Goal: Information Seeking & Learning: Understand process/instructions

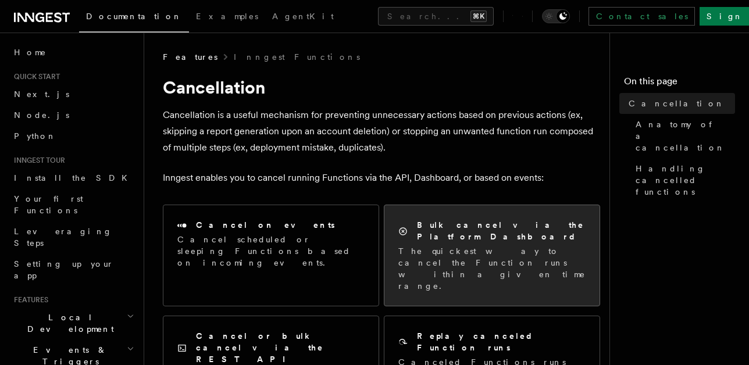
click at [492, 230] on h2 "Bulk cancel via the Platform Dashboard" at bounding box center [501, 230] width 169 height 23
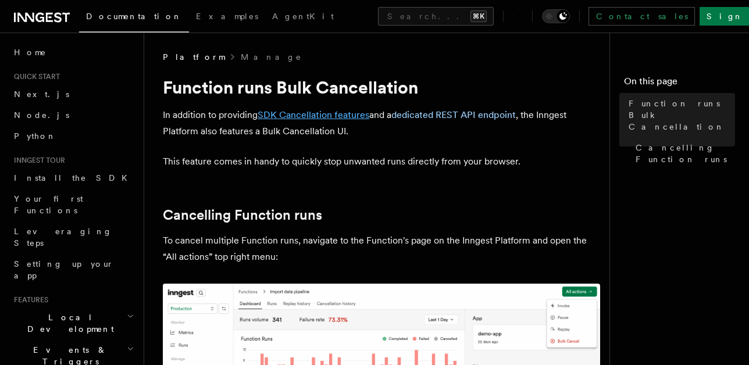
click at [339, 118] on link "SDK Cancellation features" at bounding box center [314, 114] width 112 height 11
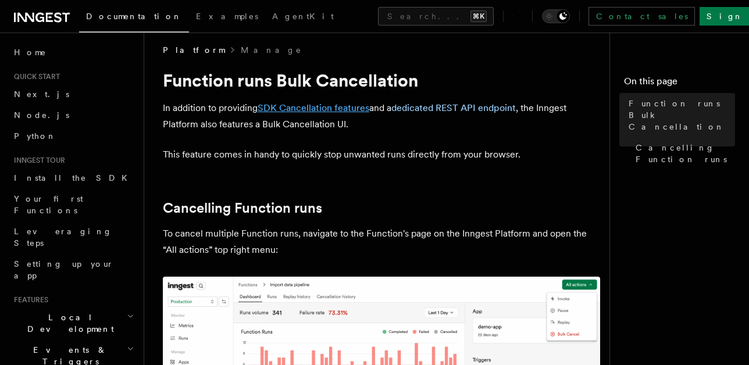
click at [349, 108] on link "SDK Cancellation features" at bounding box center [314, 107] width 112 height 11
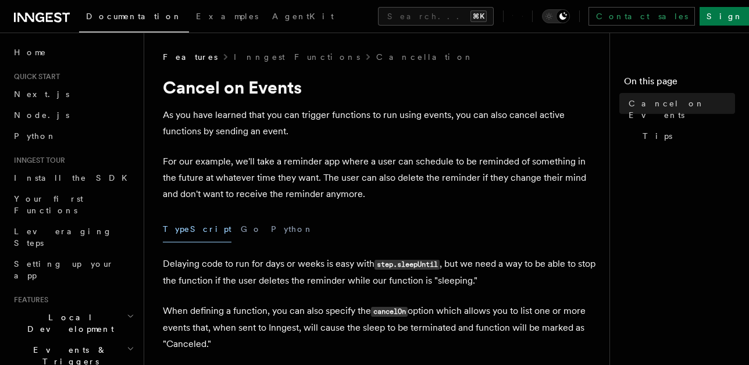
click at [518, 139] on p "As you have learned that you can trigger functions to run using events, you can…" at bounding box center [381, 123] width 437 height 33
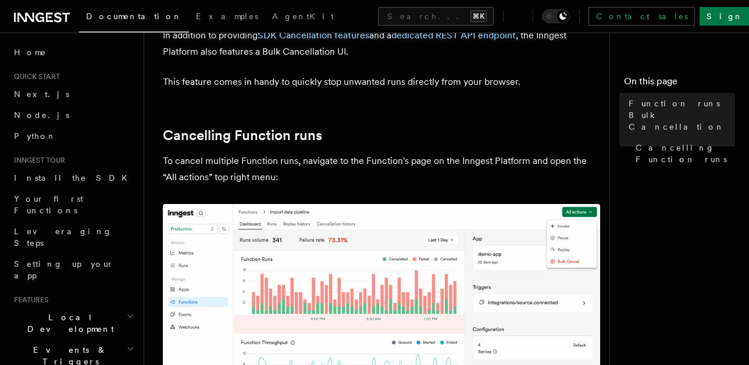
scroll to position [129, 0]
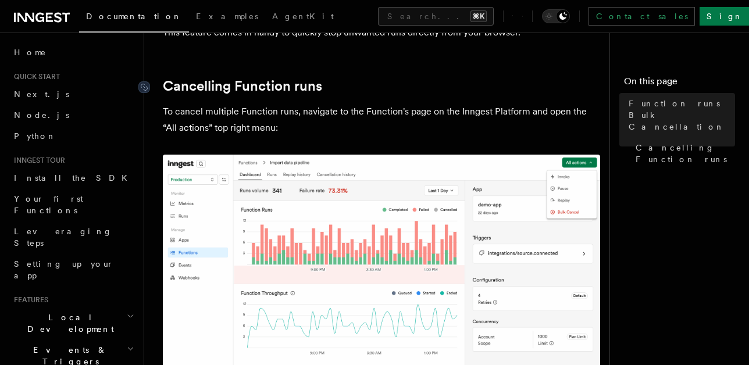
click at [177, 85] on link "Cancelling Function runs" at bounding box center [242, 86] width 159 height 16
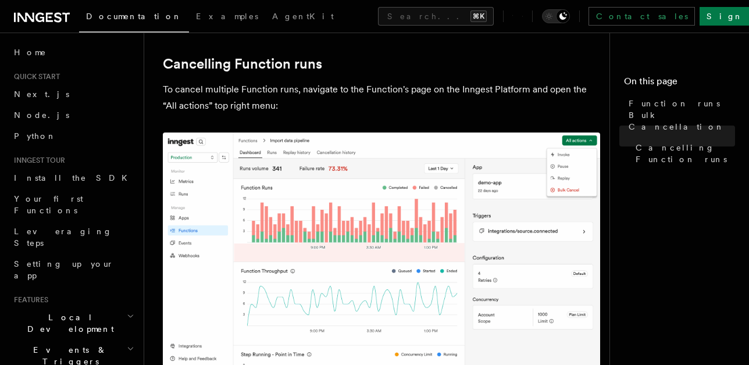
click at [668, 234] on nav "On this page Function runs Bulk Cancellation Cancelling Function runs" at bounding box center [680, 199] width 140 height 333
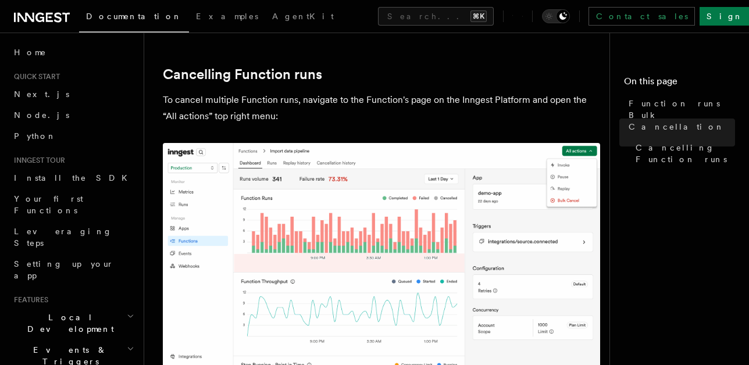
scroll to position [0, 0]
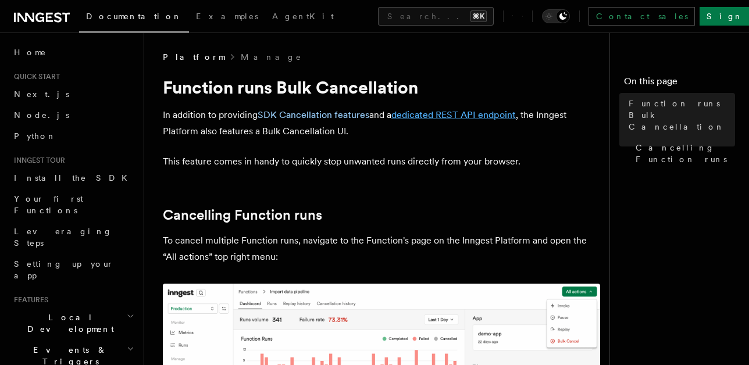
click at [463, 113] on link "dedicated REST API endpoint" at bounding box center [454, 114] width 124 height 11
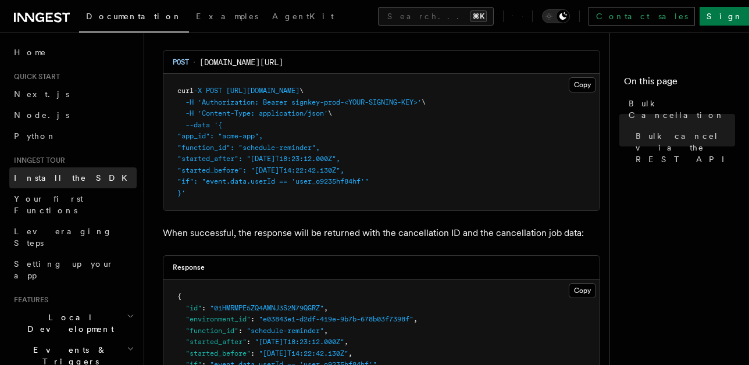
scroll to position [422, 0]
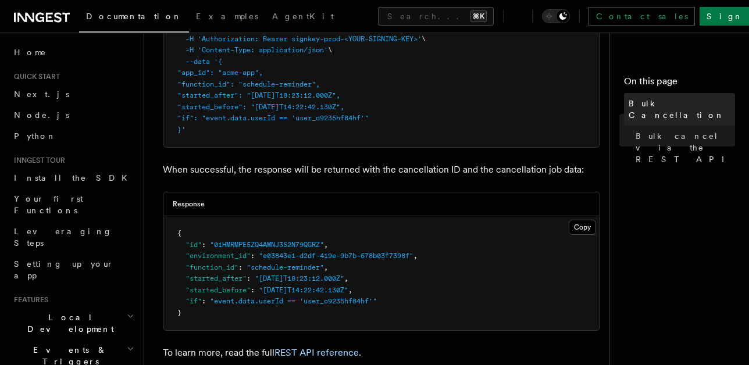
click at [665, 105] on span "Bulk Cancellation" at bounding box center [682, 109] width 106 height 23
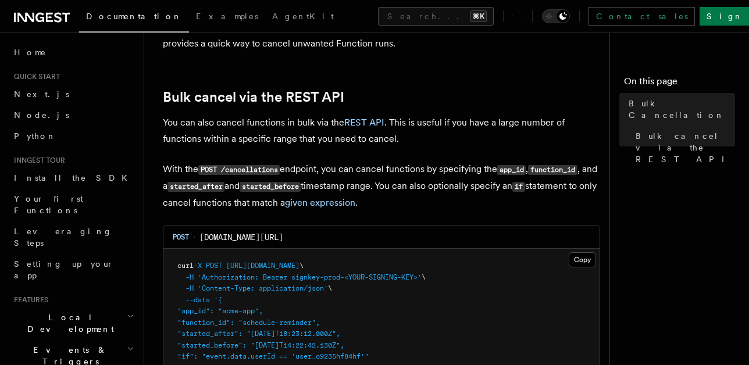
scroll to position [225, 0]
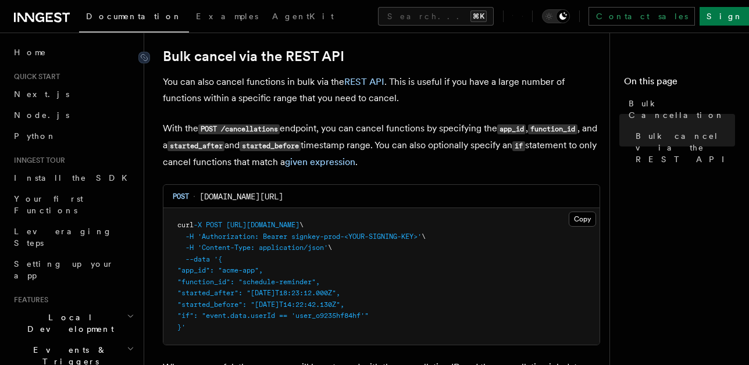
click at [338, 55] on link "Bulk cancel via the REST API" at bounding box center [254, 56] width 182 height 16
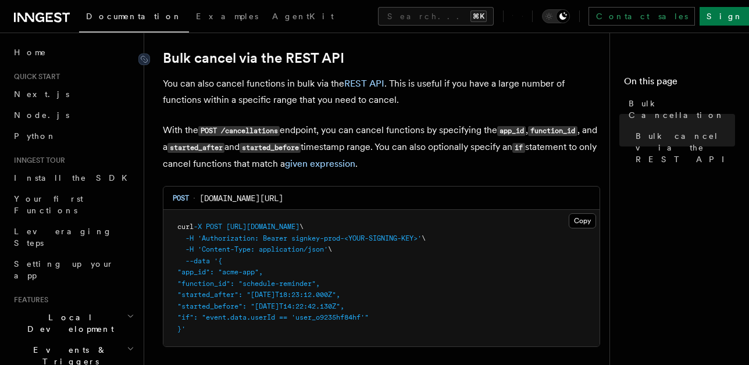
scroll to position [217, 0]
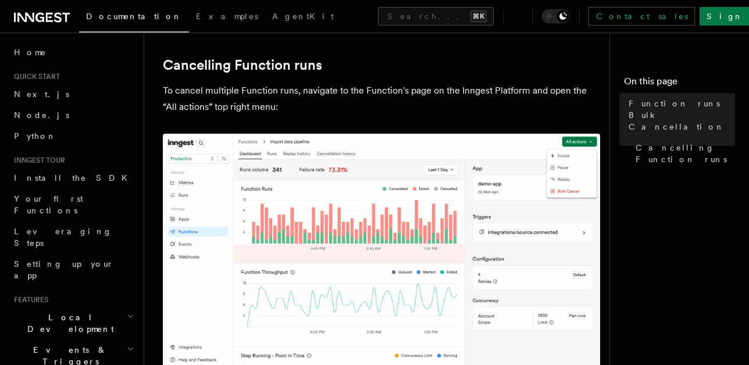
scroll to position [151, 0]
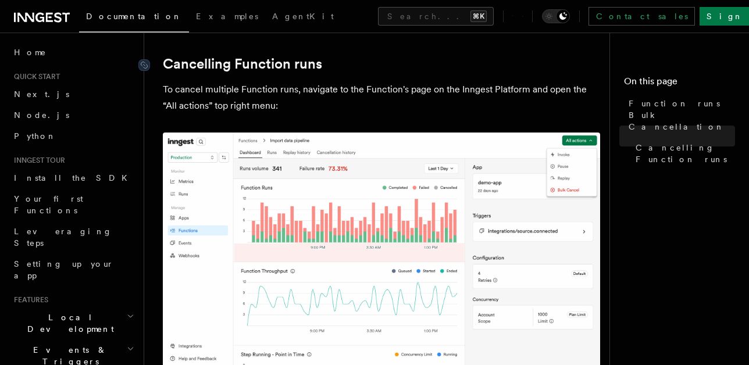
click at [313, 64] on link "Cancelling Function runs" at bounding box center [242, 64] width 159 height 16
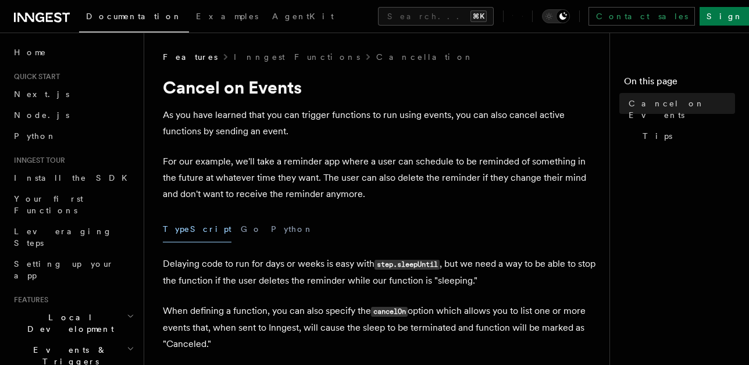
click at [399, 202] on p "For our example, we'll take a reminder app where a user can schedule to be remi…" at bounding box center [381, 178] width 437 height 49
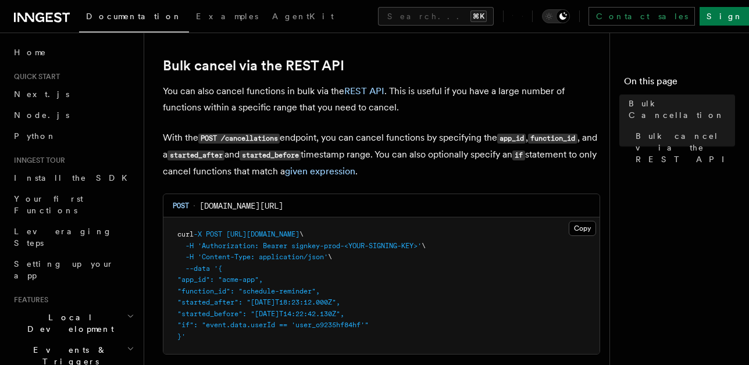
scroll to position [217, 0]
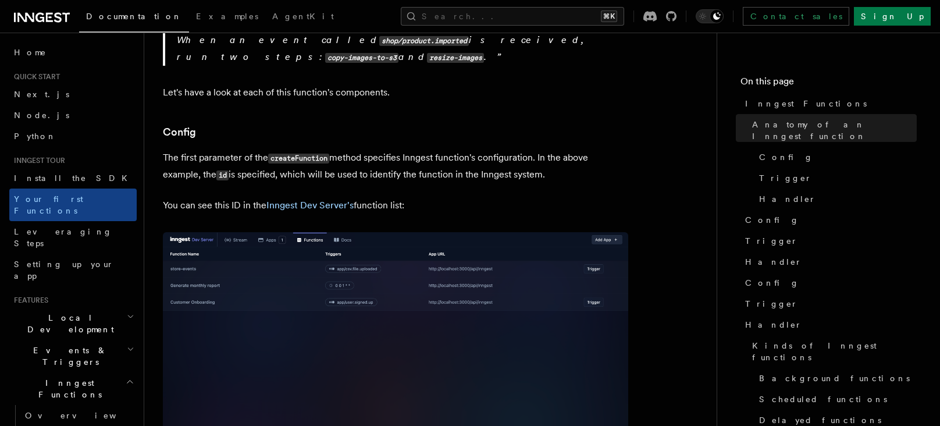
scroll to position [761, 0]
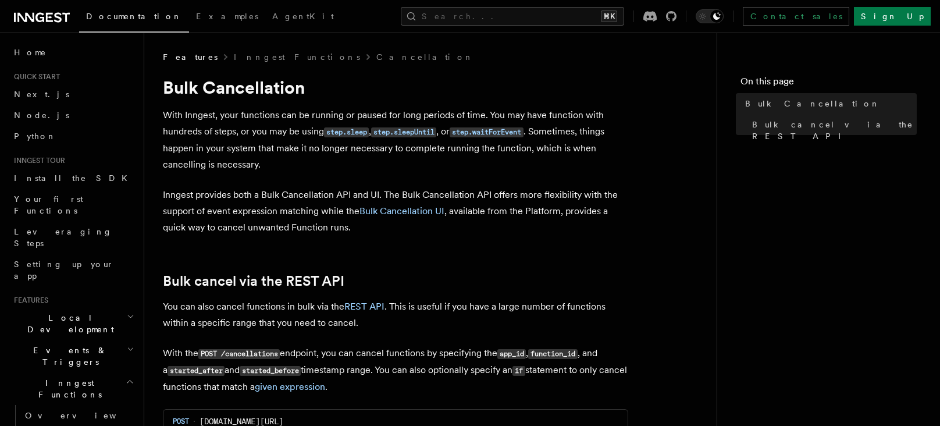
click at [412, 218] on p "Inngest provides both a Bulk Cancellation API and UI. The Bulk Cancellation API…" at bounding box center [395, 211] width 465 height 49
click at [417, 208] on link "Bulk Cancellation UI" at bounding box center [402, 210] width 85 height 11
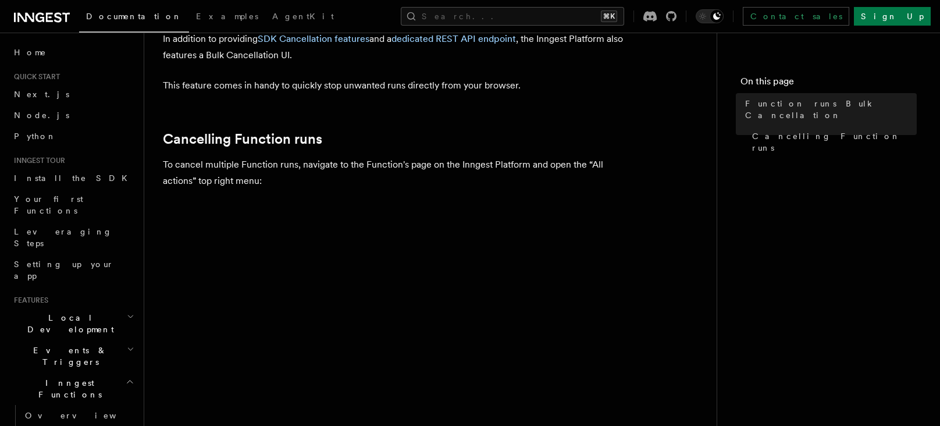
scroll to position [86, 0]
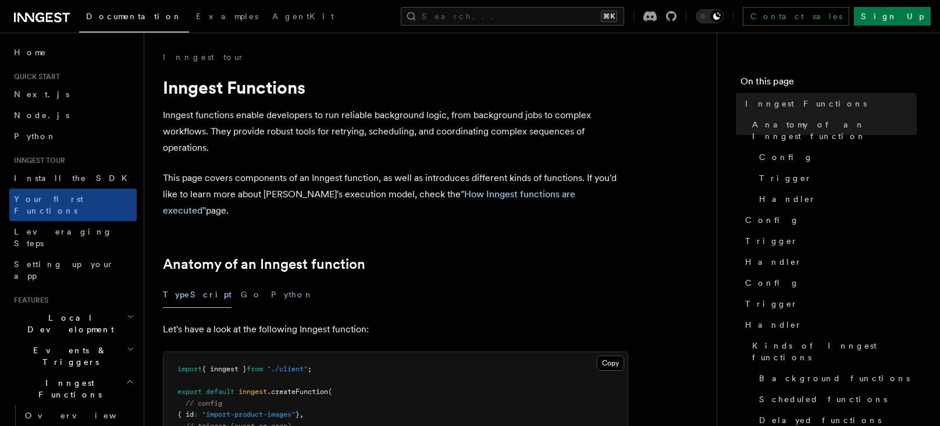
scroll to position [222, 0]
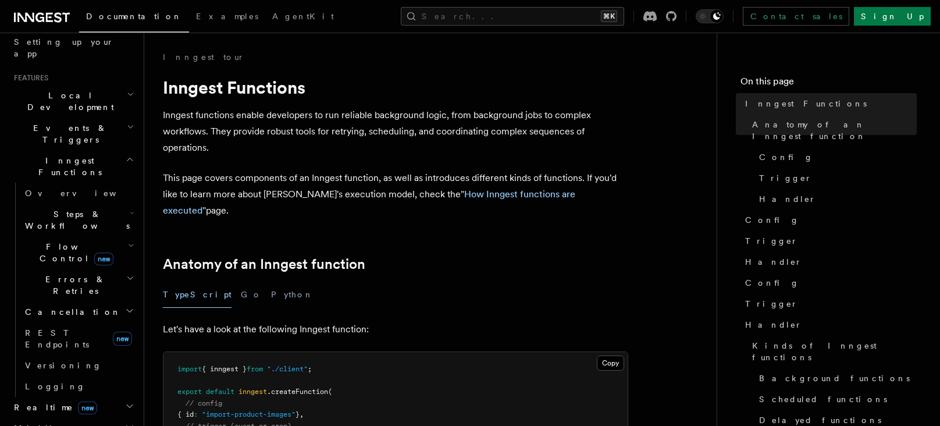
click at [79, 301] on h2 "Cancellation" at bounding box center [78, 311] width 116 height 21
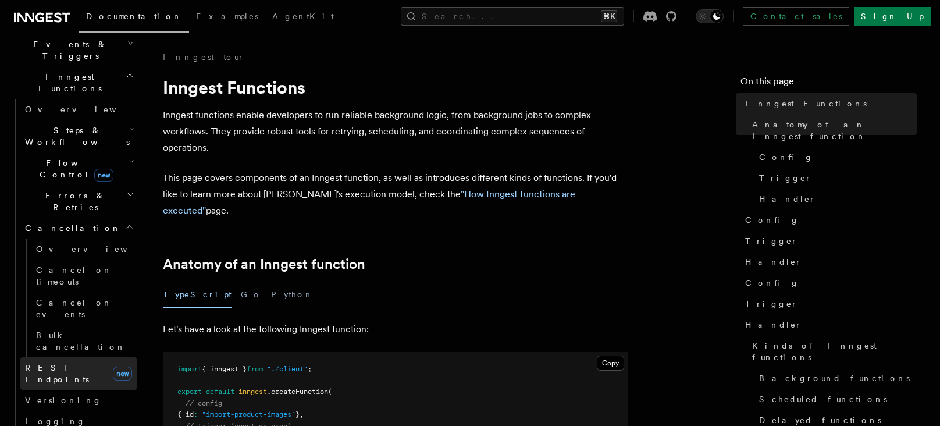
click at [79, 363] on span "REST Endpoints" at bounding box center [57, 373] width 64 height 21
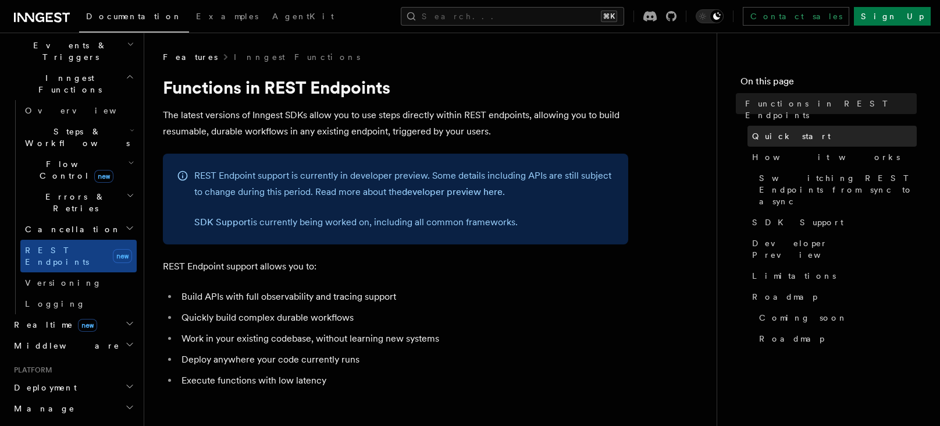
click at [801, 126] on link "Quick start" at bounding box center [832, 136] width 169 height 21
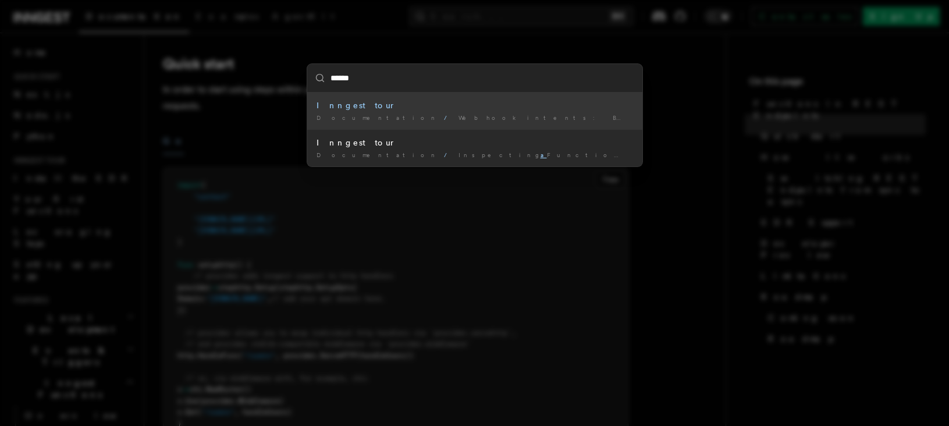
type input "****"
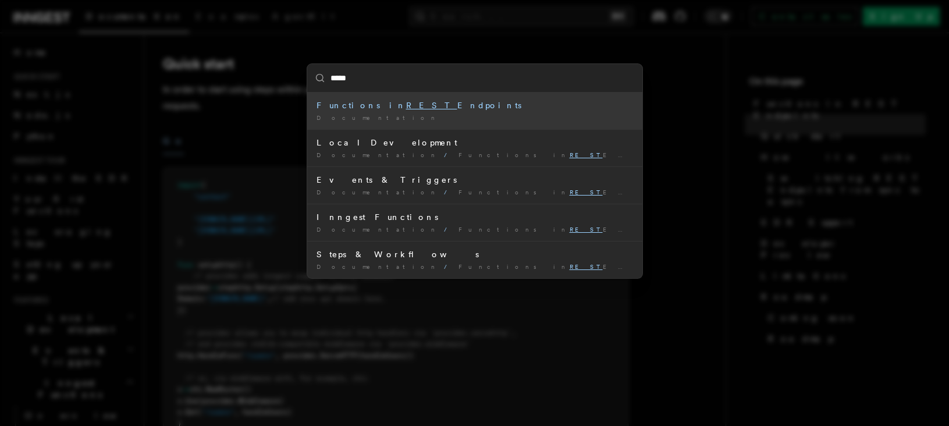
click at [414, 112] on li "Functions in REST Endpoints Documentation /" at bounding box center [474, 110] width 335 height 37
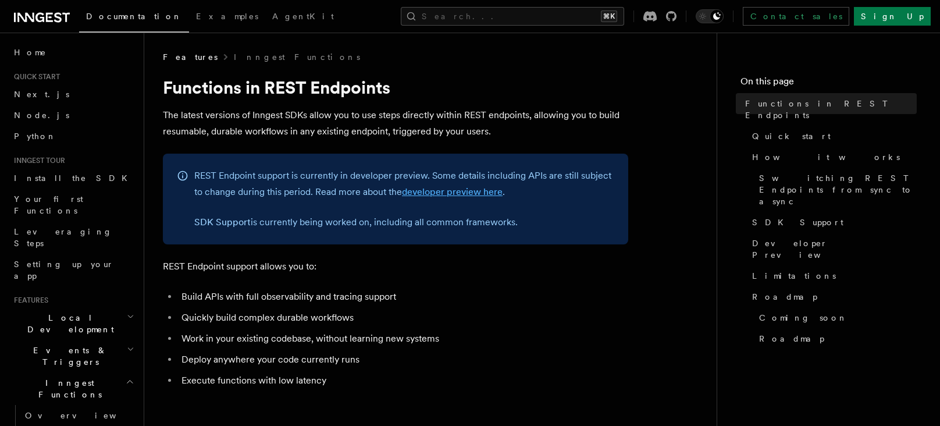
click at [489, 195] on link "developer preview here" at bounding box center [452, 191] width 101 height 11
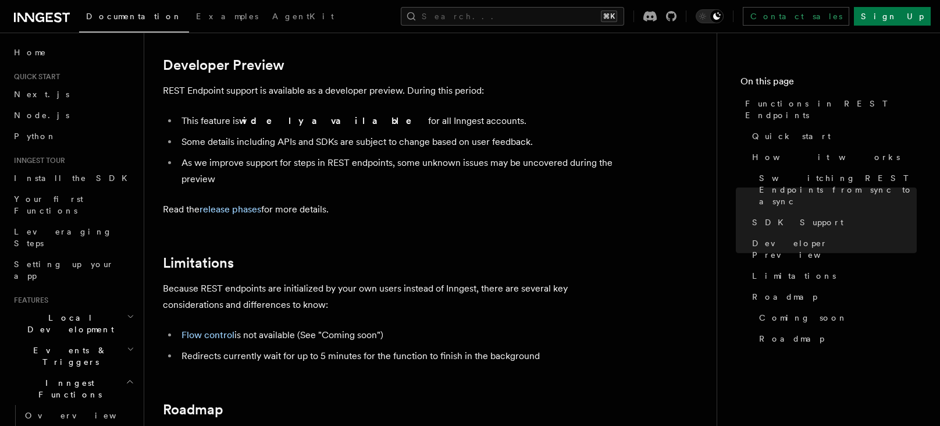
scroll to position [1841, 0]
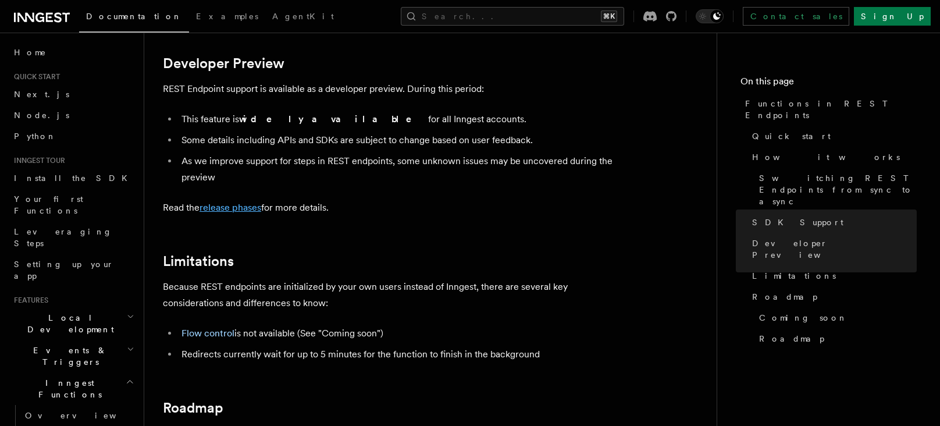
click at [226, 208] on link "release phases" at bounding box center [231, 207] width 62 height 11
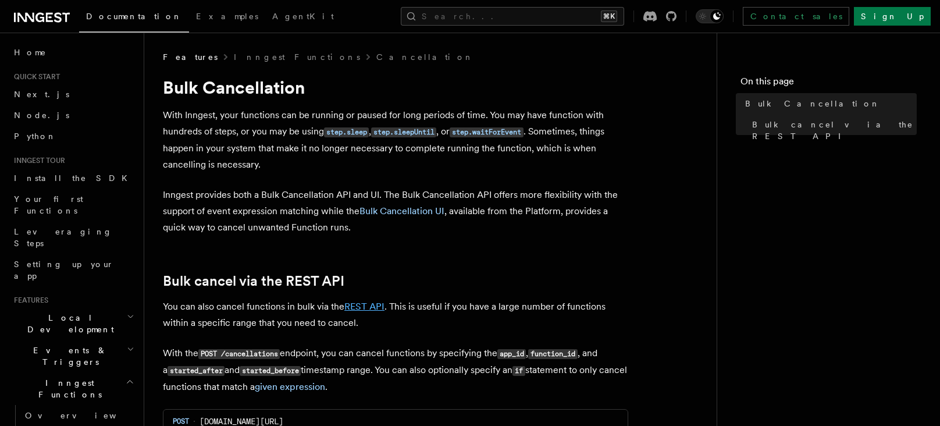
click at [369, 307] on link "REST API" at bounding box center [364, 306] width 40 height 11
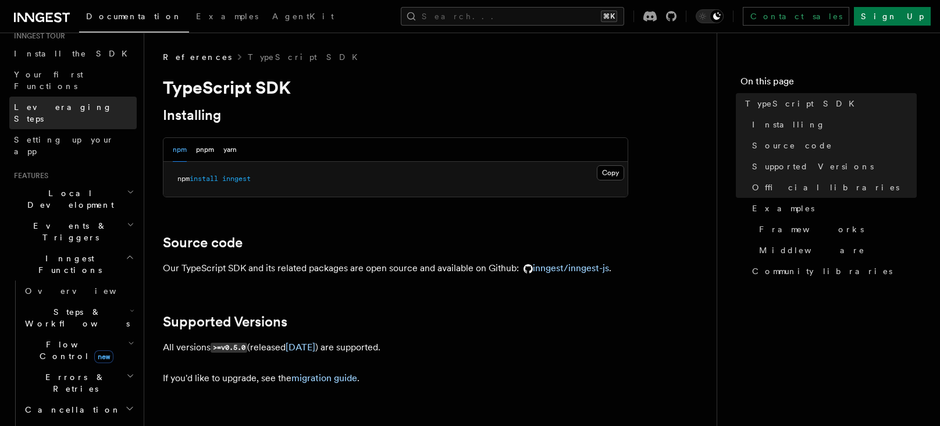
scroll to position [195, 0]
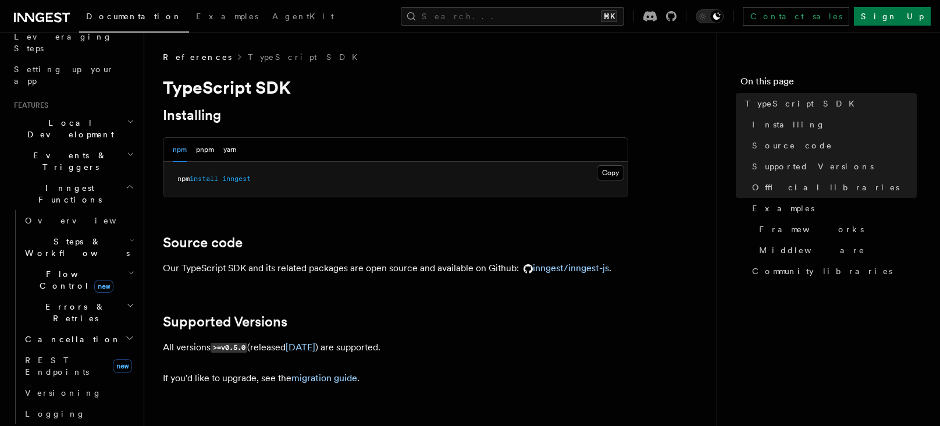
click at [106, 329] on h2 "Cancellation" at bounding box center [78, 339] width 116 height 21
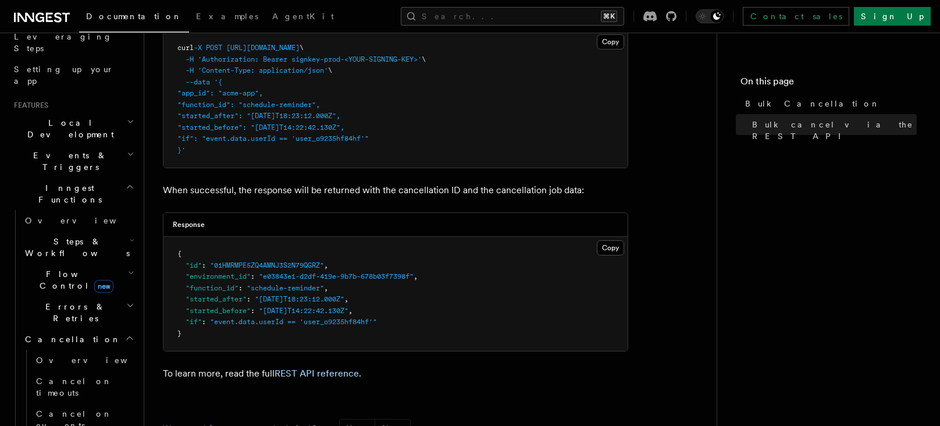
scroll to position [394, 0]
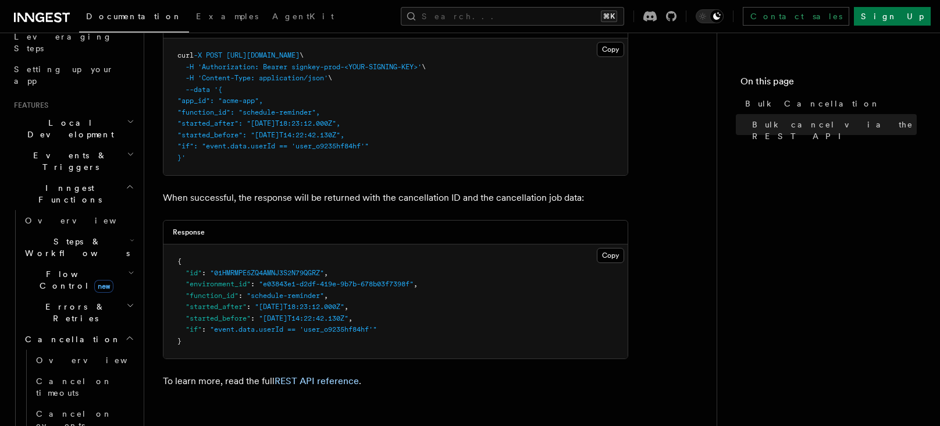
click at [208, 102] on span ""app_id": "acme-app"," at bounding box center [220, 101] width 86 height 8
click at [215, 111] on span ""function_id": "schedule-reminder"," at bounding box center [248, 112] width 143 height 8
click at [215, 122] on span ""started_after": "2024-01-21T18:23:12.000Z"," at bounding box center [258, 123] width 163 height 8
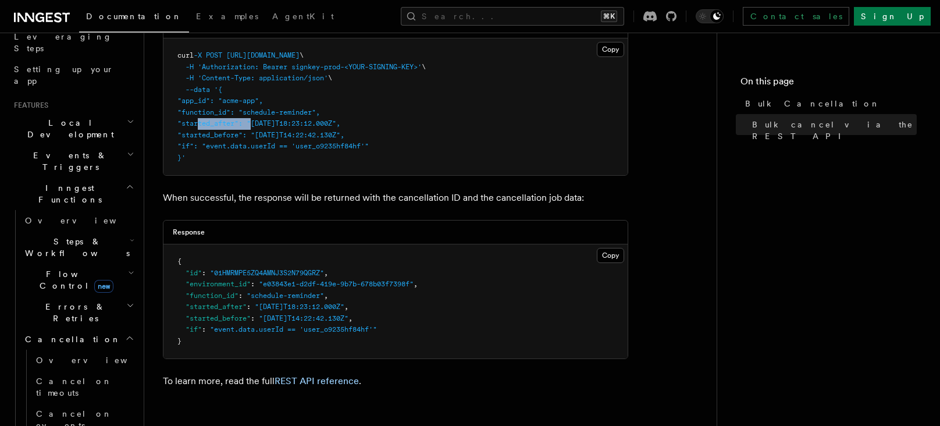
click at [215, 122] on span ""started_after": "2024-01-21T18:23:12.000Z"," at bounding box center [258, 123] width 163 height 8
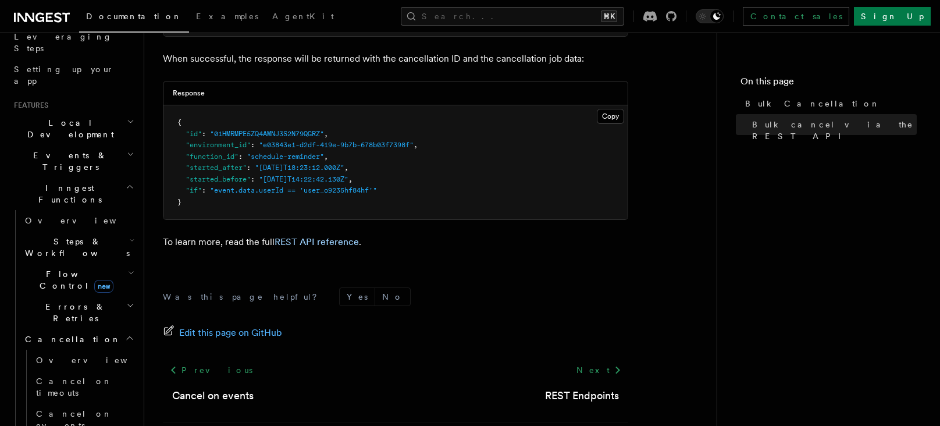
scroll to position [539, 0]
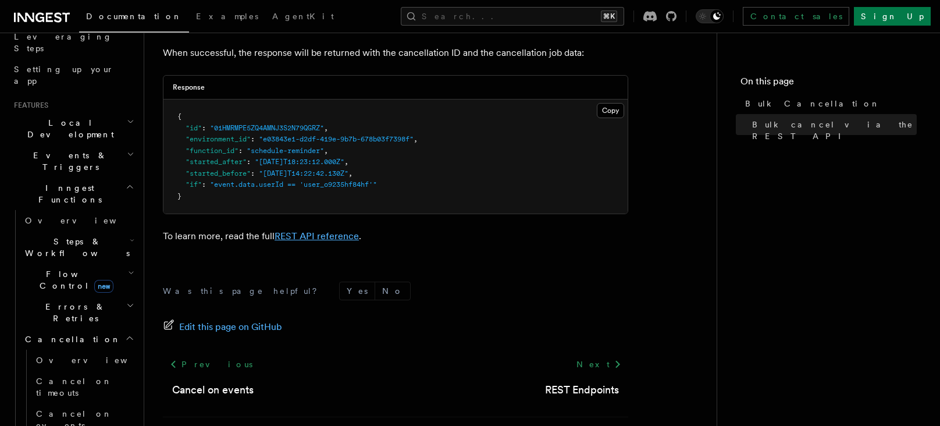
click at [341, 234] on link "REST API reference" at bounding box center [317, 235] width 84 height 11
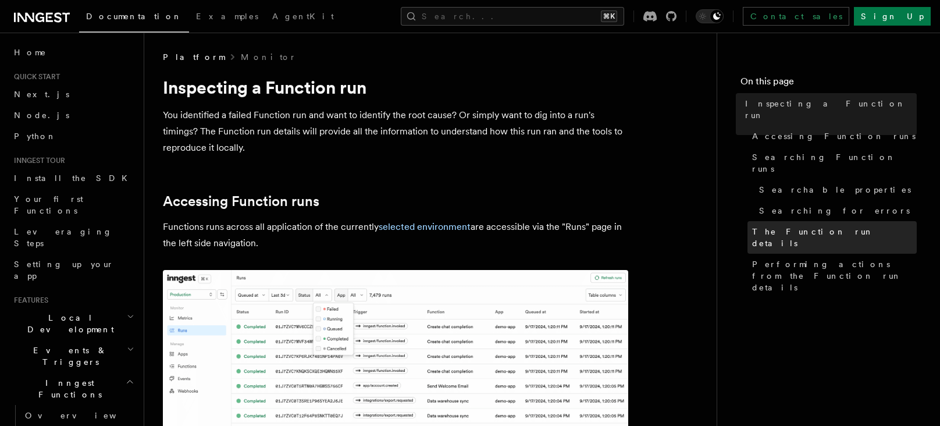
click at [799, 226] on span "The Function run details" at bounding box center [834, 237] width 165 height 23
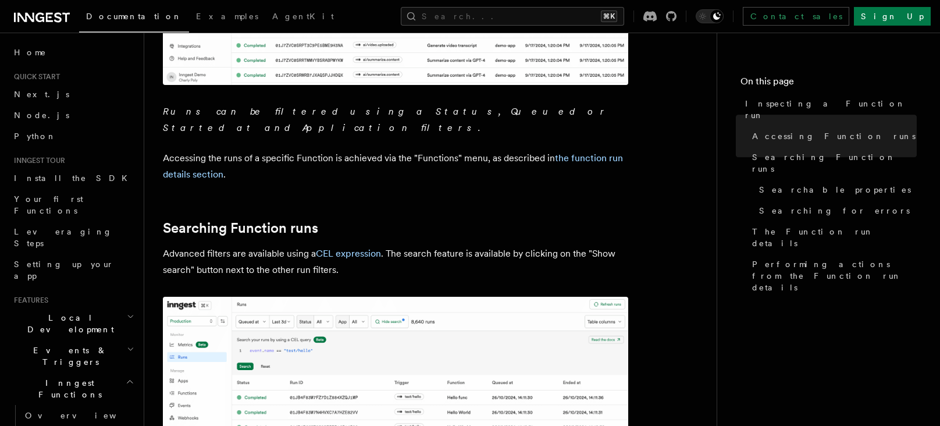
scroll to position [829, 0]
